Goal: Task Accomplishment & Management: Manage account settings

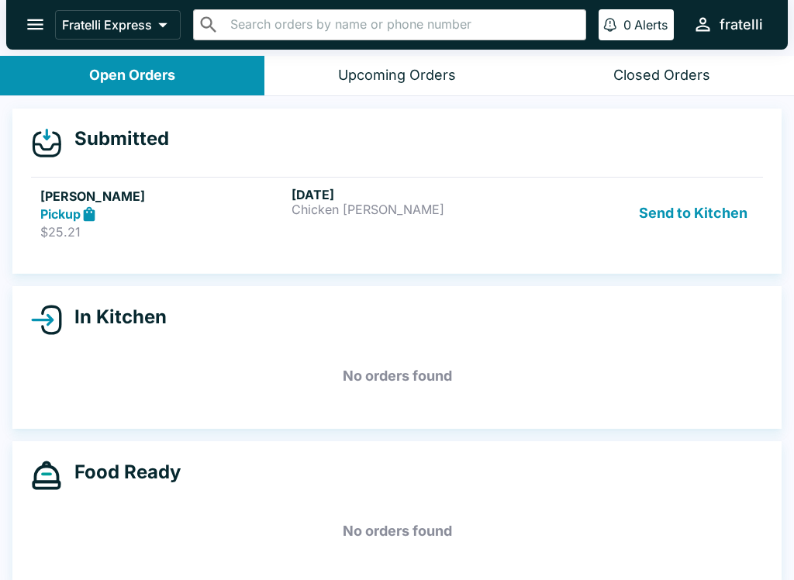
click at [130, 219] on div "Pickup" at bounding box center [162, 215] width 245 height 18
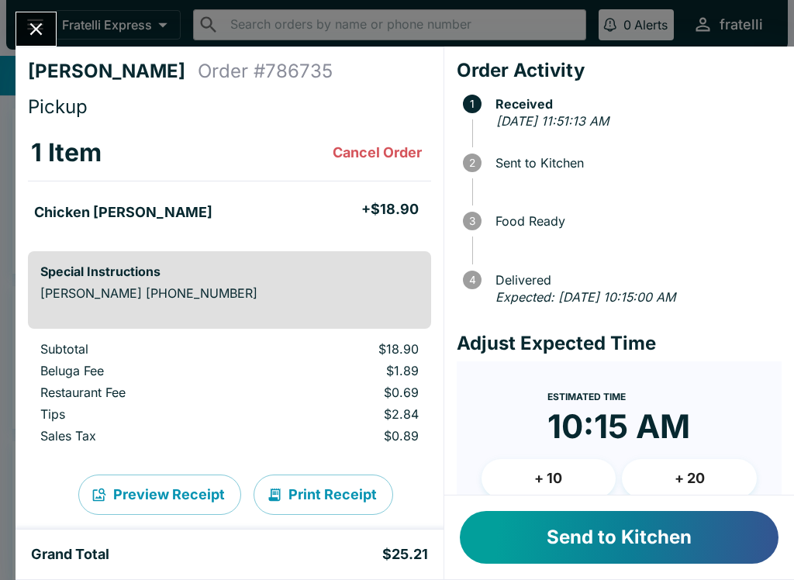
click at [653, 540] on button "Send to Kitchen" at bounding box center [619, 537] width 319 height 53
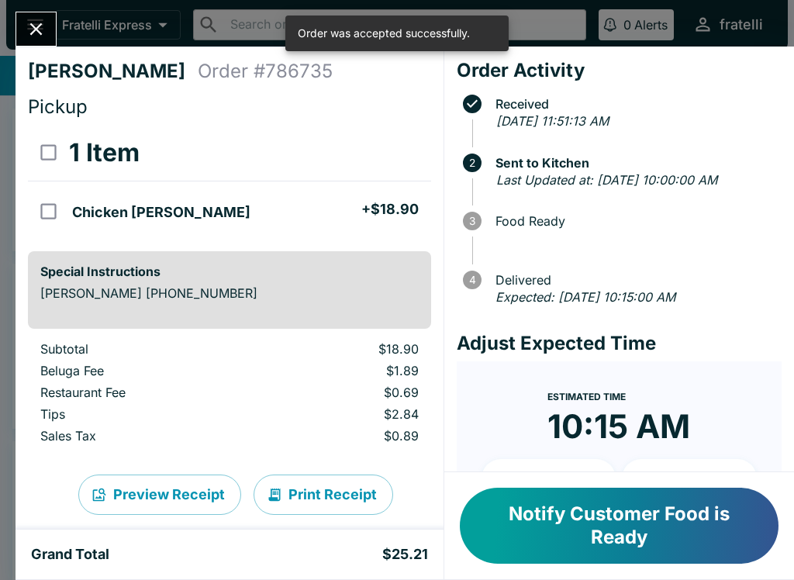
click at [33, 22] on icon "Close" at bounding box center [36, 29] width 21 height 21
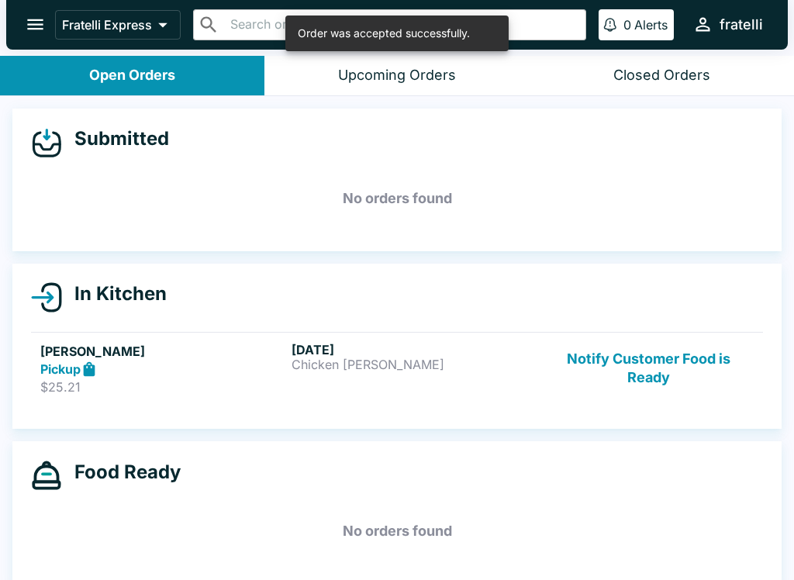
click at [549, 385] on button "Notify Customer Food is Ready" at bounding box center [649, 369] width 210 height 54
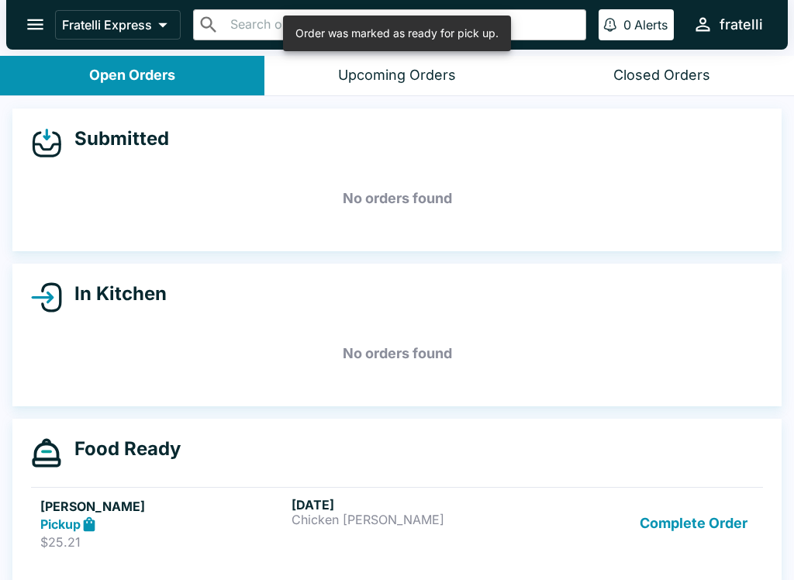
click at [582, 533] on div "Complete Order" at bounding box center [649, 524] width 210 height 54
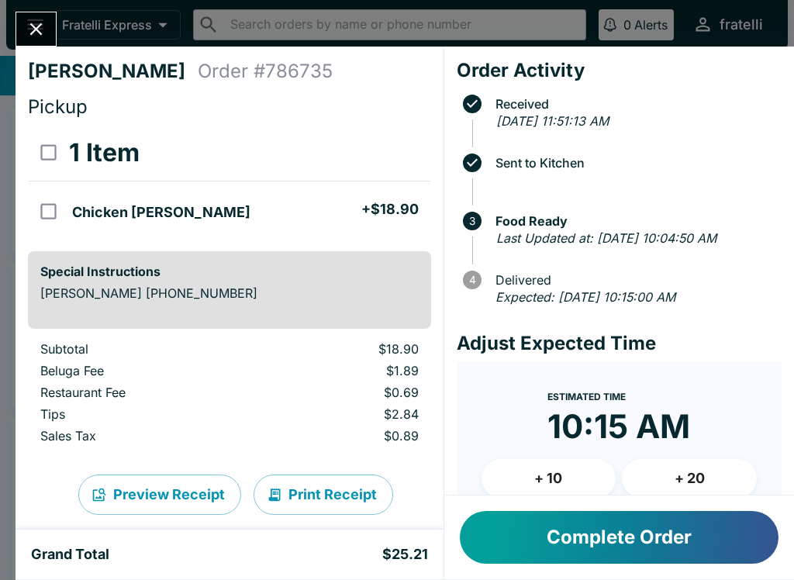
click at [47, 25] on button "Close" at bounding box center [36, 28] width 40 height 33
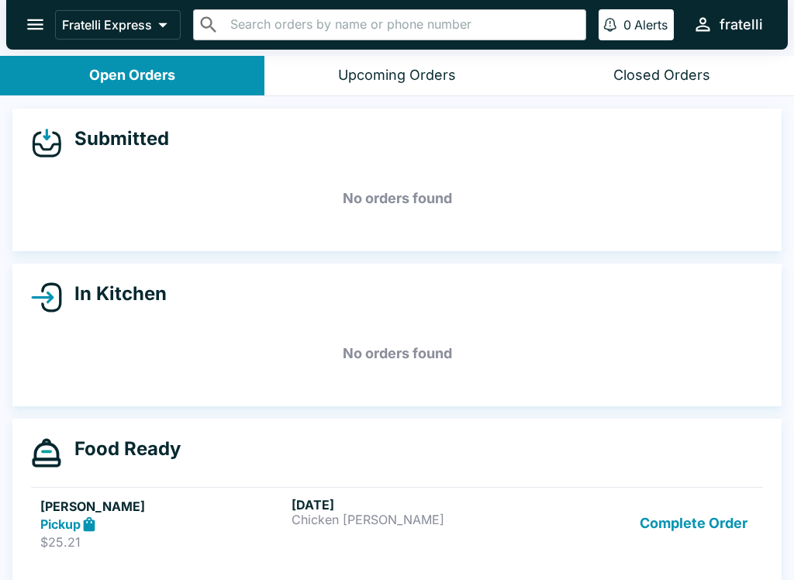
click at [478, 537] on div "[DATE] Chicken [PERSON_NAME]" at bounding box center [414, 524] width 245 height 54
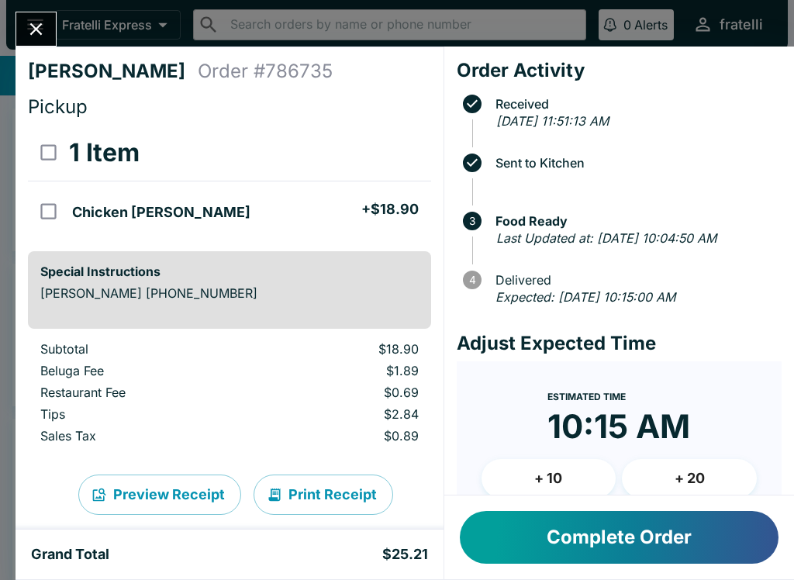
click at [714, 523] on button "Complete Order" at bounding box center [619, 537] width 319 height 53
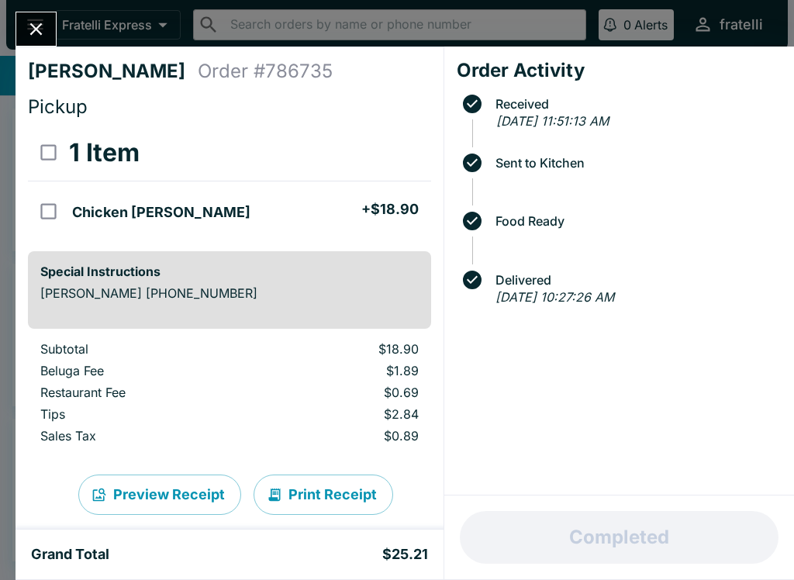
click at [33, 25] on icon "Close" at bounding box center [36, 29] width 21 height 21
